Goal: Check status: Check status

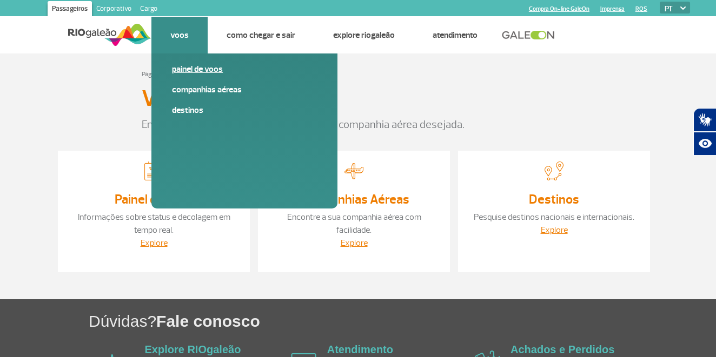
click at [194, 70] on link "Painel de voos" at bounding box center [244, 69] width 145 height 12
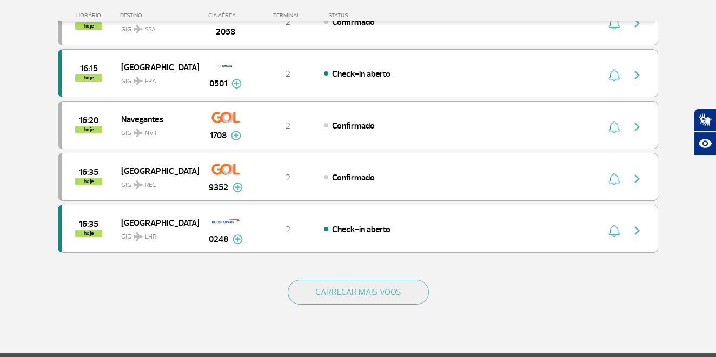
scroll to position [963, 0]
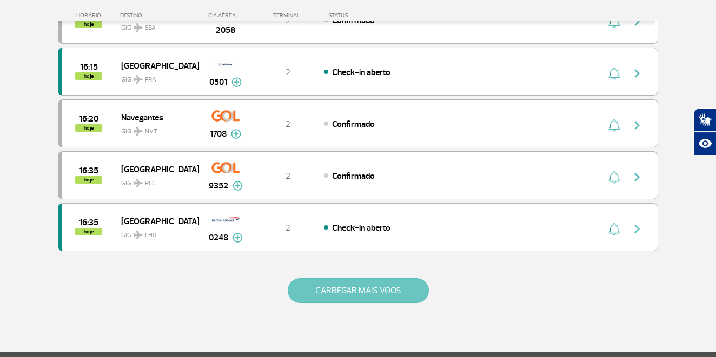
click at [335, 278] on button "CARREGAR MAIS VOOS" at bounding box center [358, 290] width 141 height 25
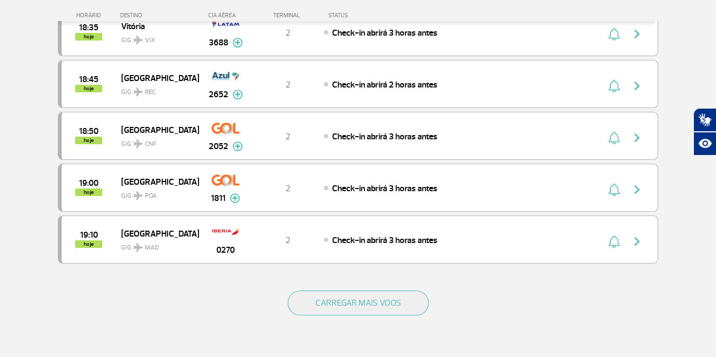
scroll to position [1994, 0]
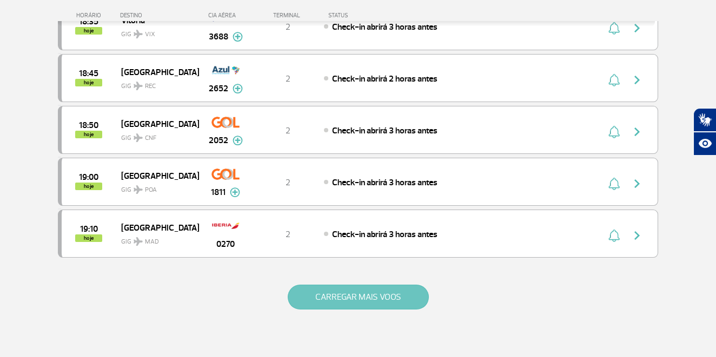
click at [327, 285] on button "CARREGAR MAIS VOOS" at bounding box center [358, 297] width 141 height 25
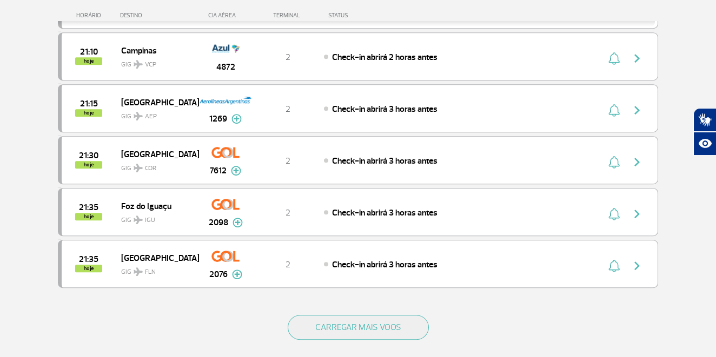
scroll to position [3031, 0]
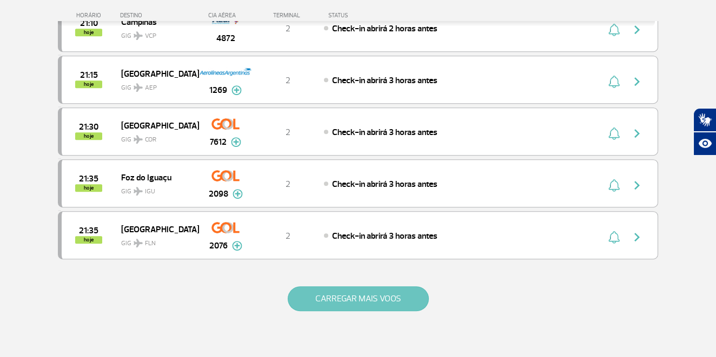
click at [365, 287] on button "CARREGAR MAIS VOOS" at bounding box center [358, 299] width 141 height 25
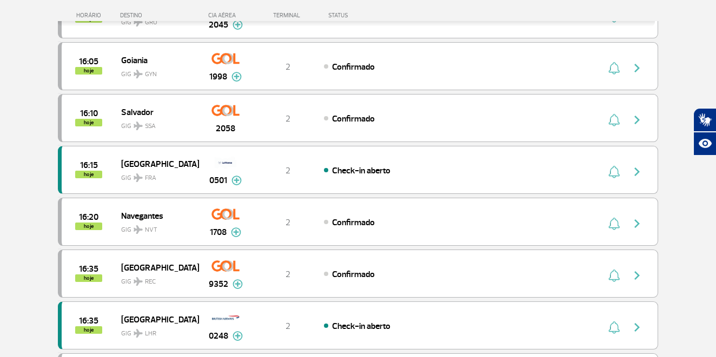
scroll to position [0, 0]
